Goal: Information Seeking & Learning: Learn about a topic

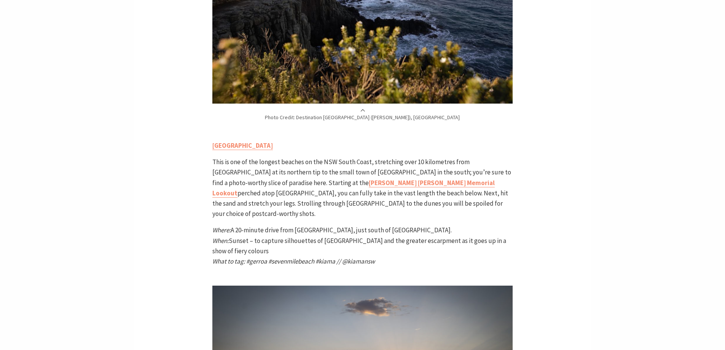
scroll to position [1725, 0]
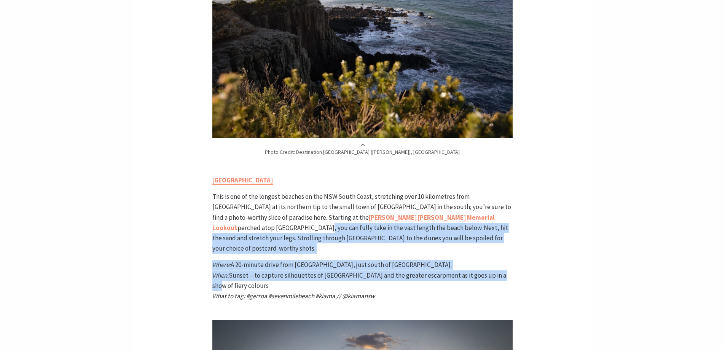
drag, startPoint x: 723, startPoint y: 219, endPoint x: 723, endPoint y: 173, distance: 45.7
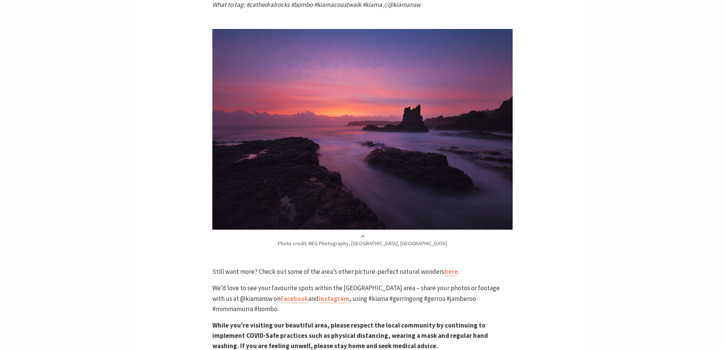
scroll to position [2345, 0]
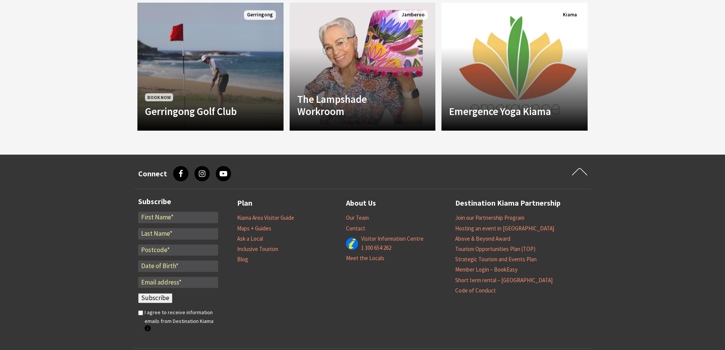
scroll to position [720, 0]
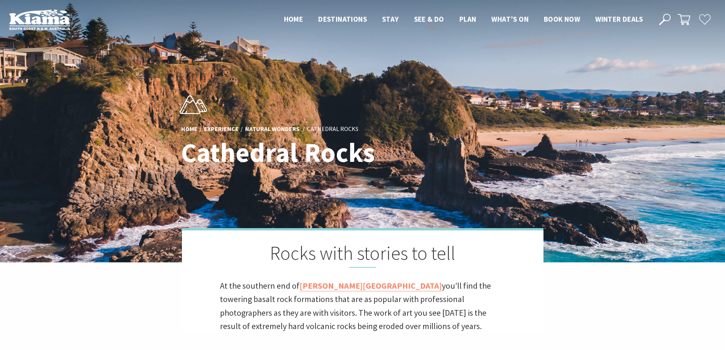
scroll to position [274, 734]
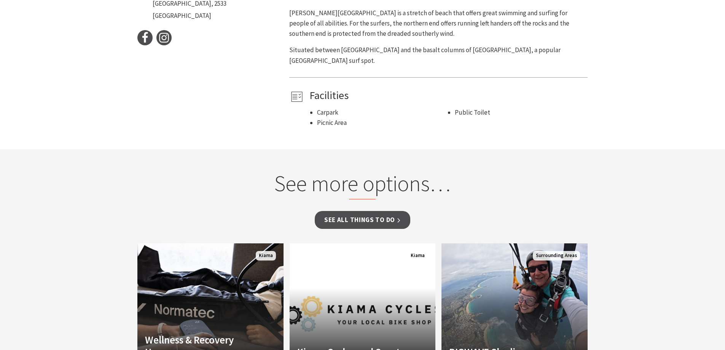
scroll to position [470, 0]
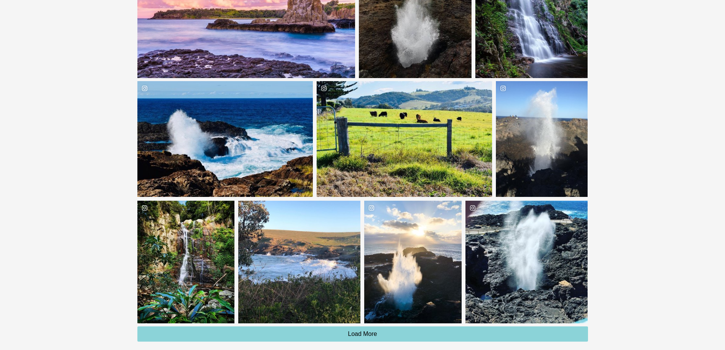
scroll to position [1763, 0]
